Goal: Task Accomplishment & Management: Complete application form

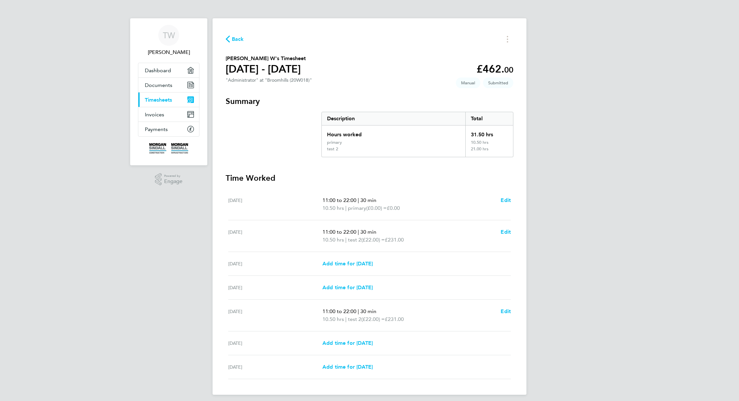
click at [233, 38] on span "Back" at bounding box center [238, 39] width 12 height 8
click at [231, 39] on span "Back" at bounding box center [235, 39] width 18 height 6
click at [154, 88] on link "Documents" at bounding box center [168, 85] width 61 height 14
click at [165, 32] on span "TW" at bounding box center [169, 35] width 12 height 9
click at [226, 38] on icon "button" at bounding box center [228, 39] width 4 height 7
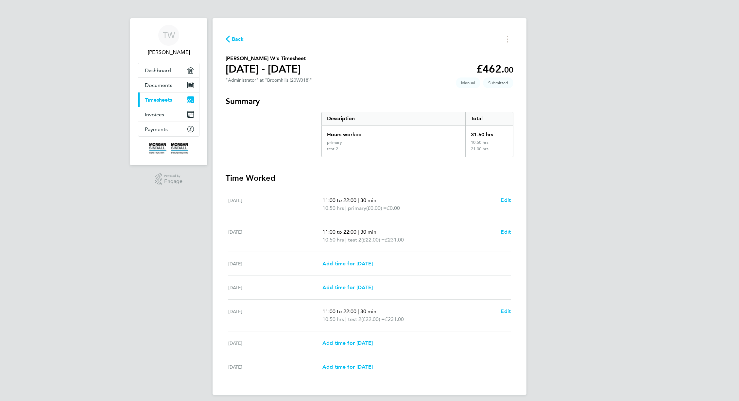
click at [357, 278] on div "Tue 12 Aug Add time for Tue 12 Aug Add time for Tue 12 Aug" at bounding box center [369, 288] width 283 height 24
click at [353, 266] on span "Add time for Mon 11 Aug" at bounding box center [347, 264] width 50 height 6
select select "30"
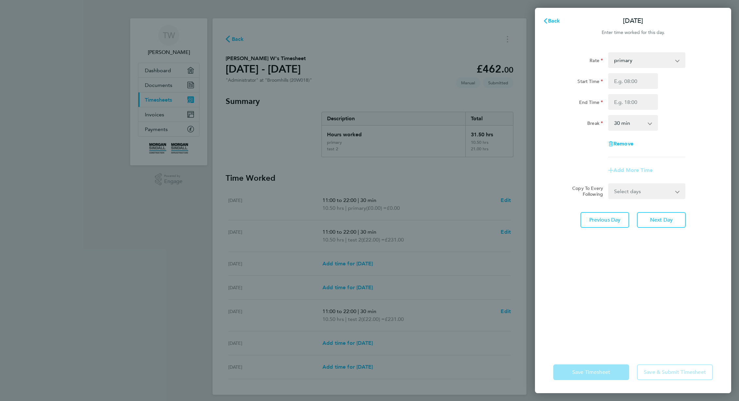
click at [353, 260] on div "Back Mon 11 Aug Enter time worked for this day. Rate primary test 2 - 22.00 Sta…" at bounding box center [369, 200] width 739 height 401
drag, startPoint x: 630, startPoint y: 70, endPoint x: 628, endPoint y: 78, distance: 8.7
click at [630, 70] on div "Rate primary test 2 - 22.00 Start Time End Time Break 0 min 15 min 30 min 45 mi…" at bounding box center [633, 104] width 160 height 105
click at [628, 79] on input "Start Time" at bounding box center [633, 81] width 50 height 16
type input "11:00"
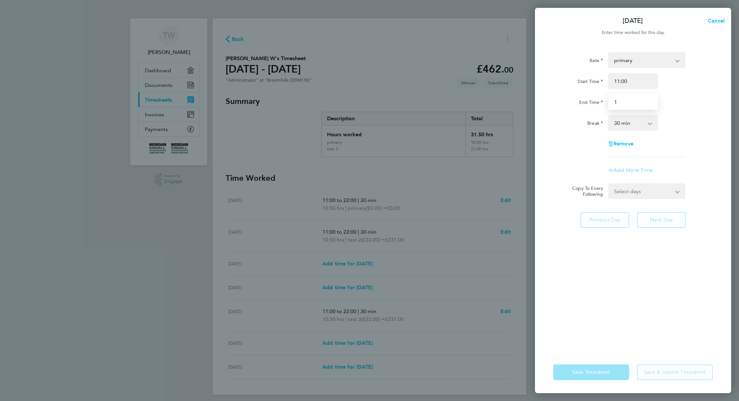
click at [627, 101] on input "1" at bounding box center [633, 102] width 50 height 16
type input "12:00"
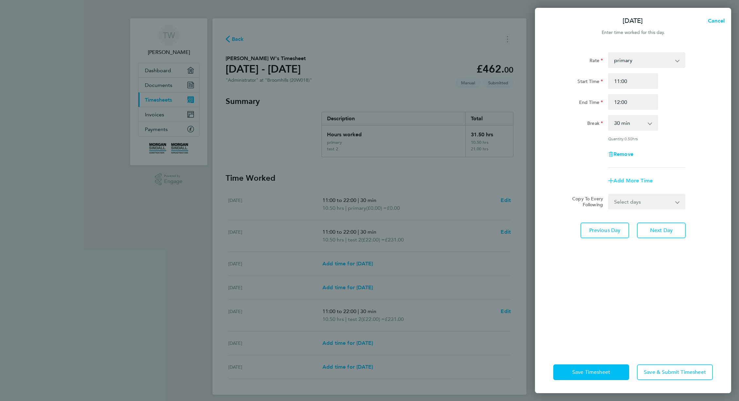
click at [648, 179] on form "Rate primary test 2 - 22.00 Start Time 11:00 End Time 12:00 Break 0 min 15 min …" at bounding box center [633, 130] width 160 height 157
click at [665, 372] on span "Save & Submit Timesheet" at bounding box center [675, 372] width 62 height 7
